Goal: Information Seeking & Learning: Learn about a topic

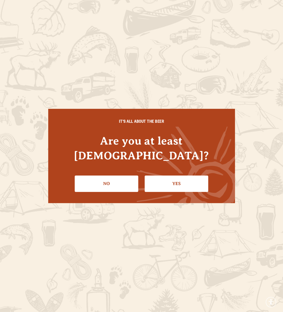
click at [189, 175] on link "Yes" at bounding box center [177, 183] width 64 height 16
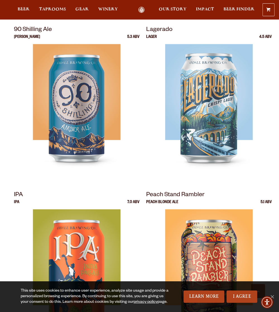
scroll to position [167, 0]
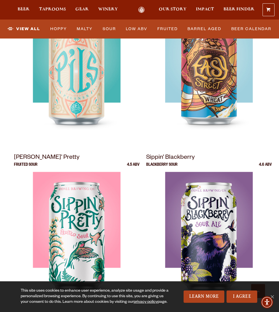
scroll to position [586, 0]
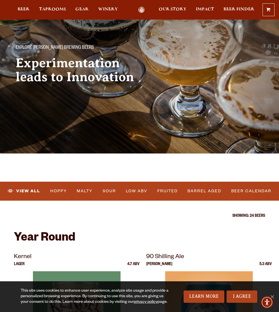
scroll to position [0, 0]
